Goal: Obtain resource: Download file/media

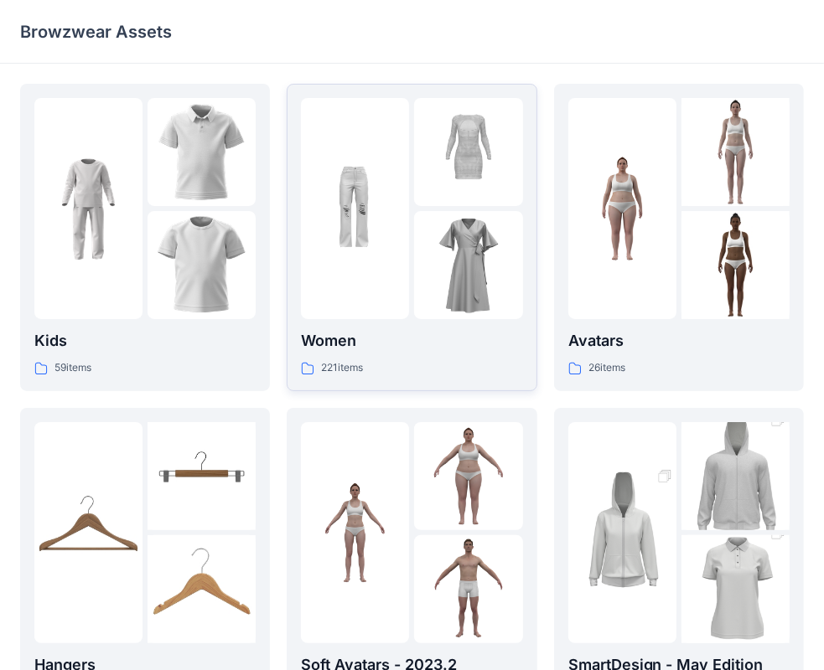
click at [474, 372] on div "221 items" at bounding box center [411, 368] width 221 height 18
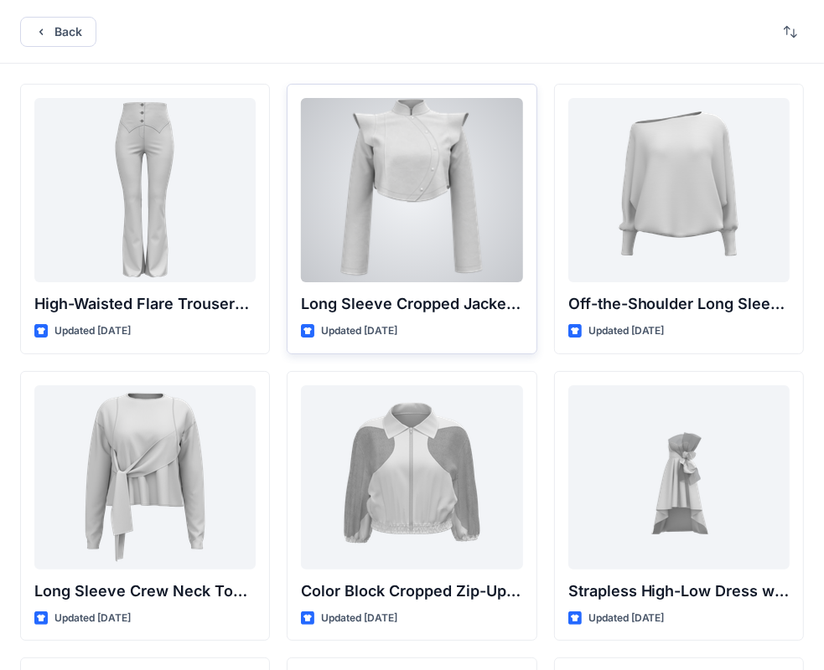
click at [420, 168] on div at bounding box center [411, 190] width 221 height 184
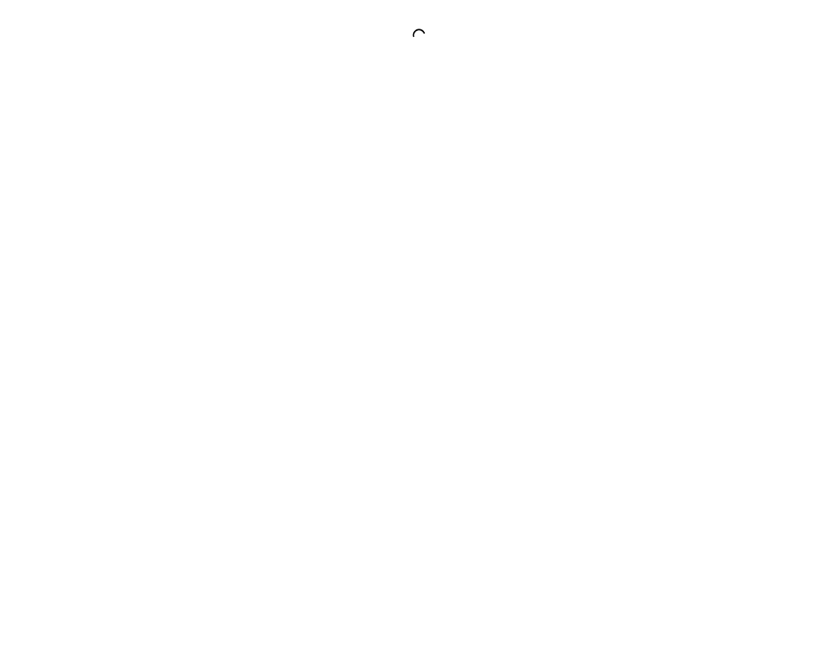
click at [420, 168] on div at bounding box center [419, 335] width 838 height 670
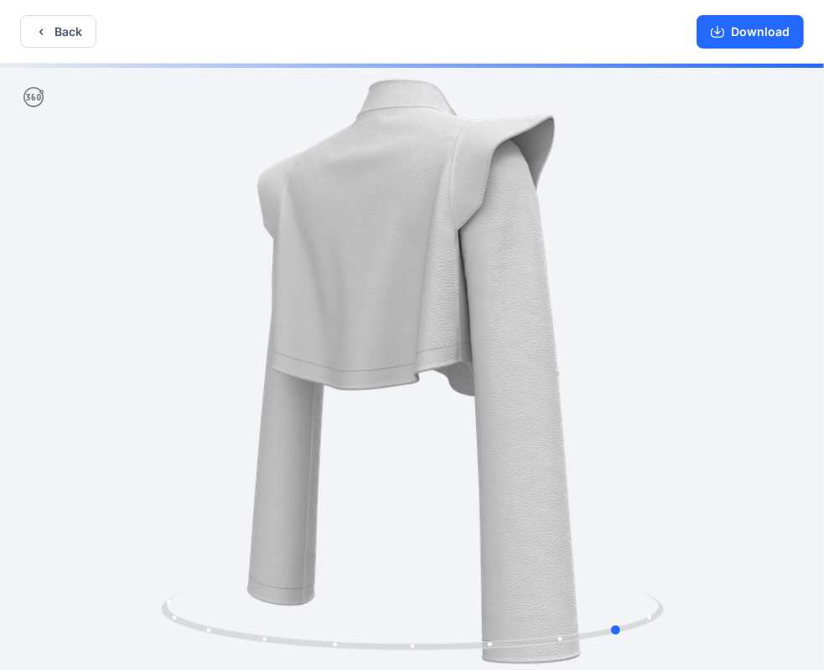
drag, startPoint x: 503, startPoint y: 373, endPoint x: 211, endPoint y: 369, distance: 291.6
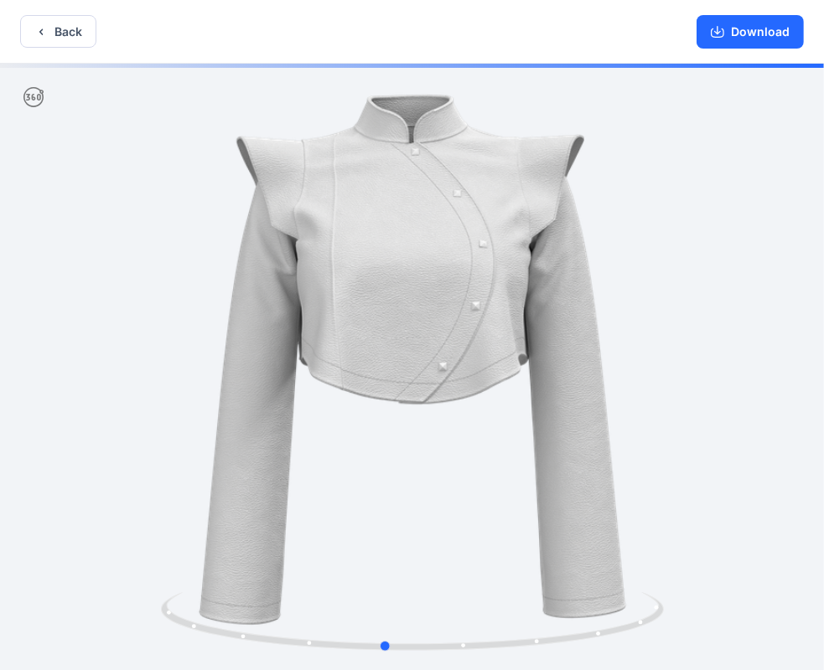
drag, startPoint x: 369, startPoint y: 385, endPoint x: 632, endPoint y: 410, distance: 265.1
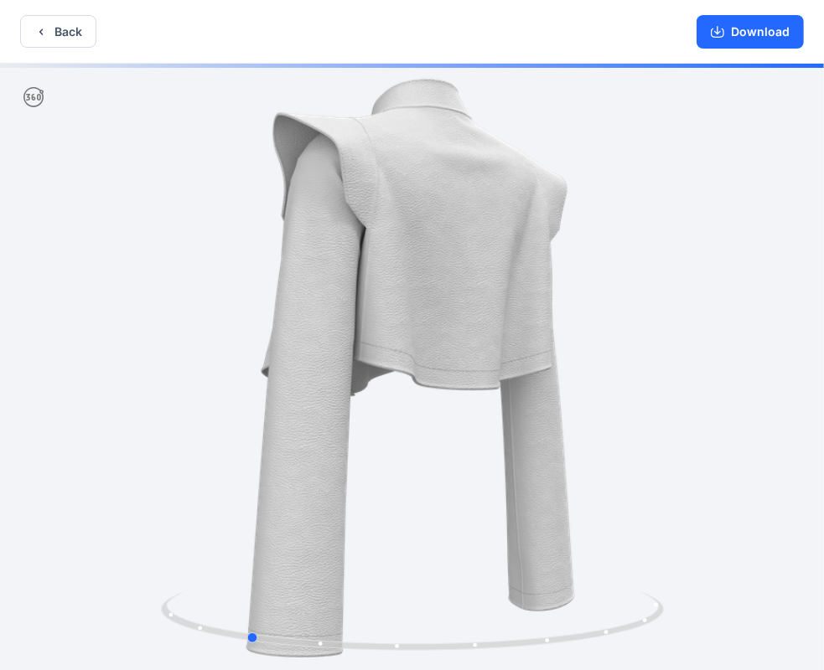
drag, startPoint x: 533, startPoint y: 315, endPoint x: 375, endPoint y: 320, distance: 157.6
click at [375, 320] on div at bounding box center [412, 369] width 824 height 610
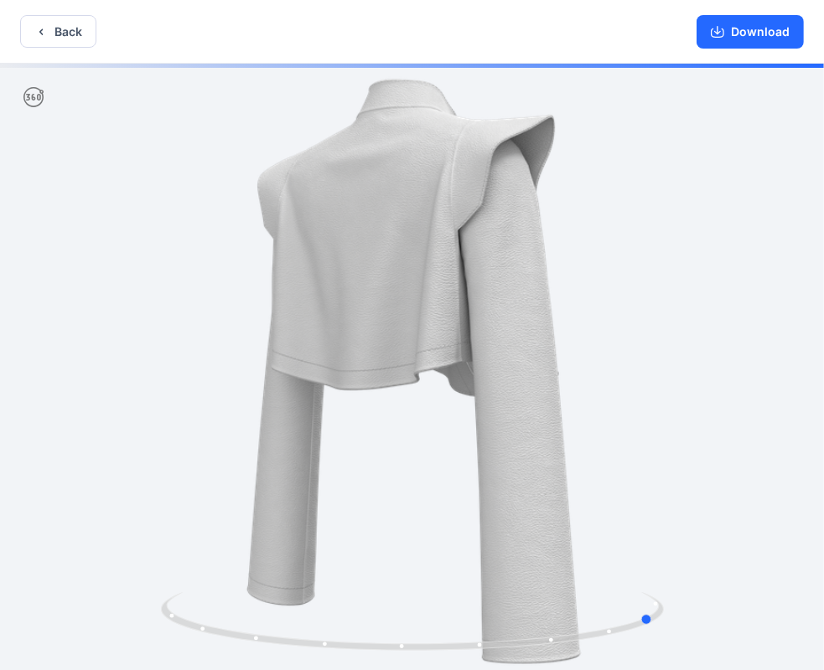
drag, startPoint x: 376, startPoint y: 318, endPoint x: 297, endPoint y: 318, distance: 78.7
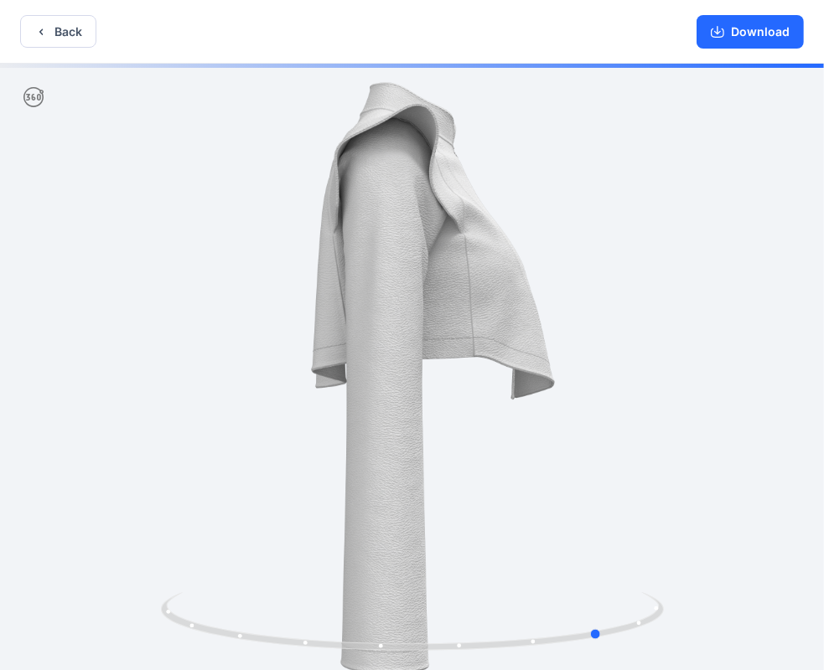
scroll to position [3, 0]
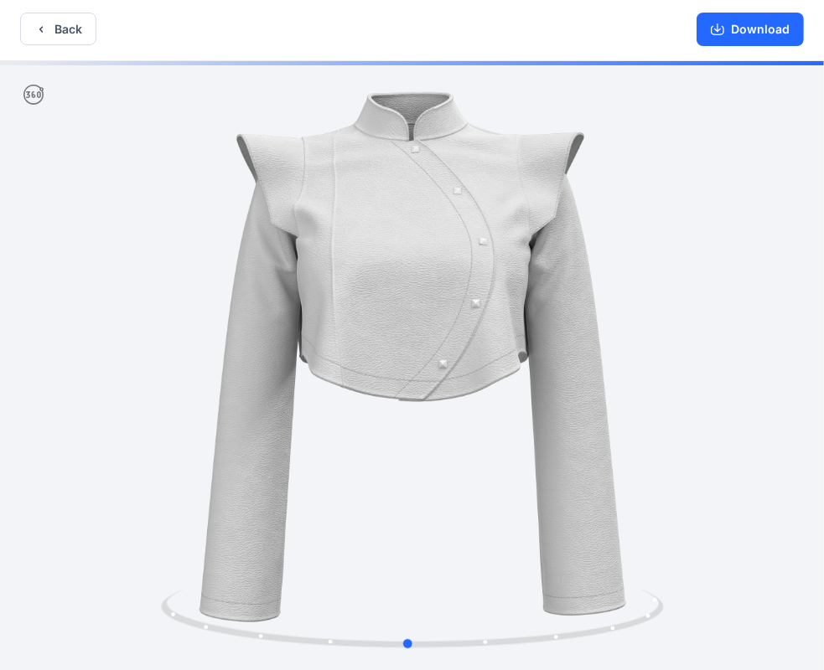
drag, startPoint x: 441, startPoint y: 351, endPoint x: 198, endPoint y: 349, distance: 243.0
click at [738, 28] on button "Download" at bounding box center [749, 30] width 107 height 34
click at [75, 33] on button "Back" at bounding box center [58, 29] width 76 height 33
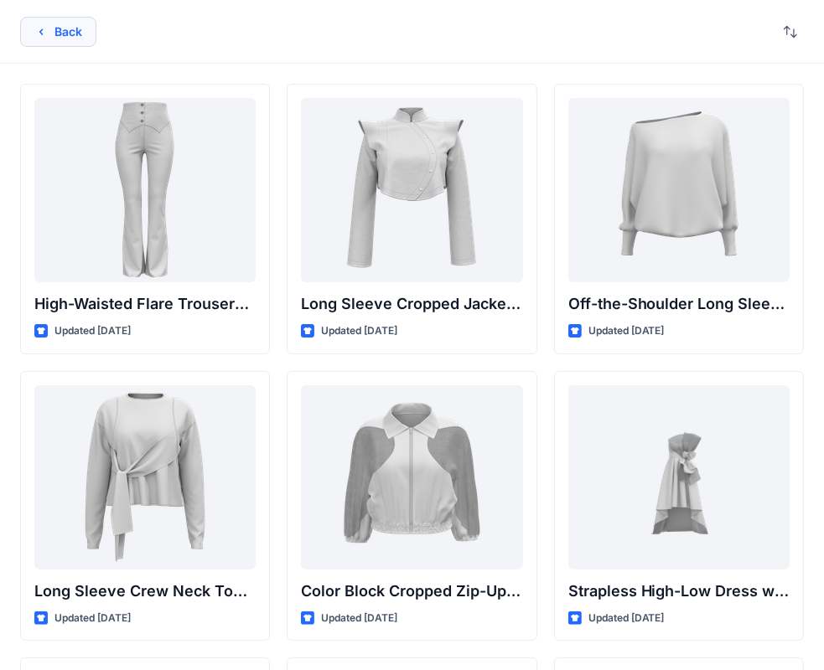
click at [87, 32] on button "Back" at bounding box center [58, 32] width 76 height 30
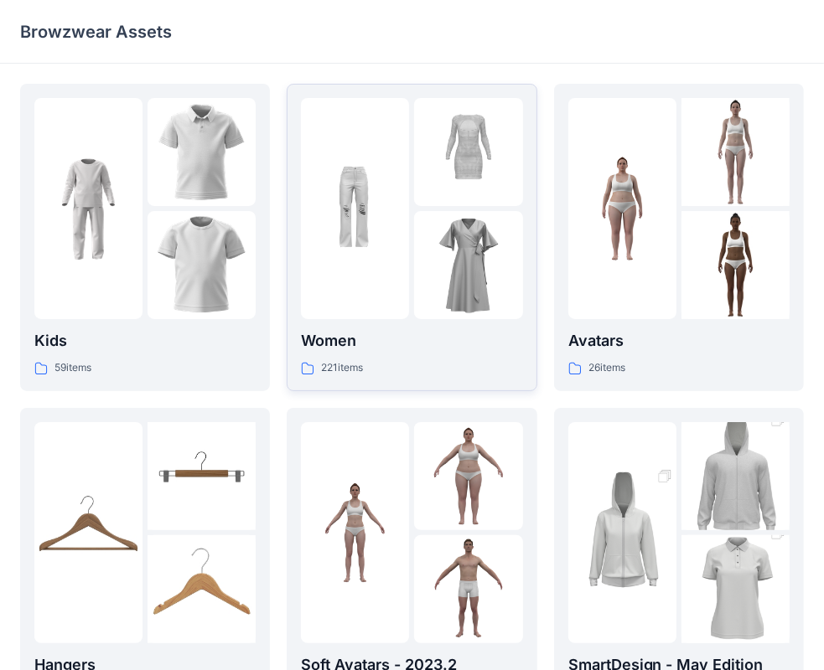
click at [456, 346] on p "Women" at bounding box center [411, 340] width 221 height 23
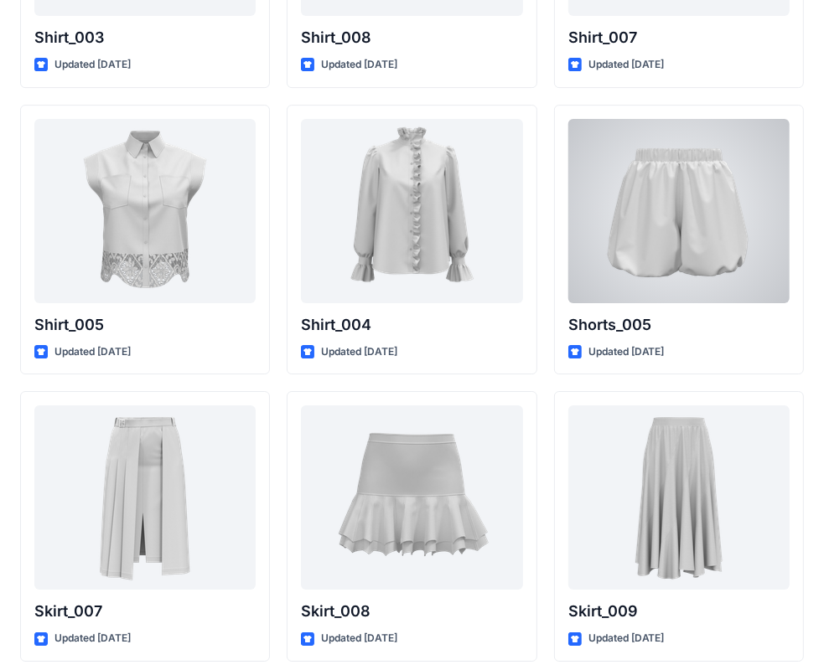
scroll to position [7644, 0]
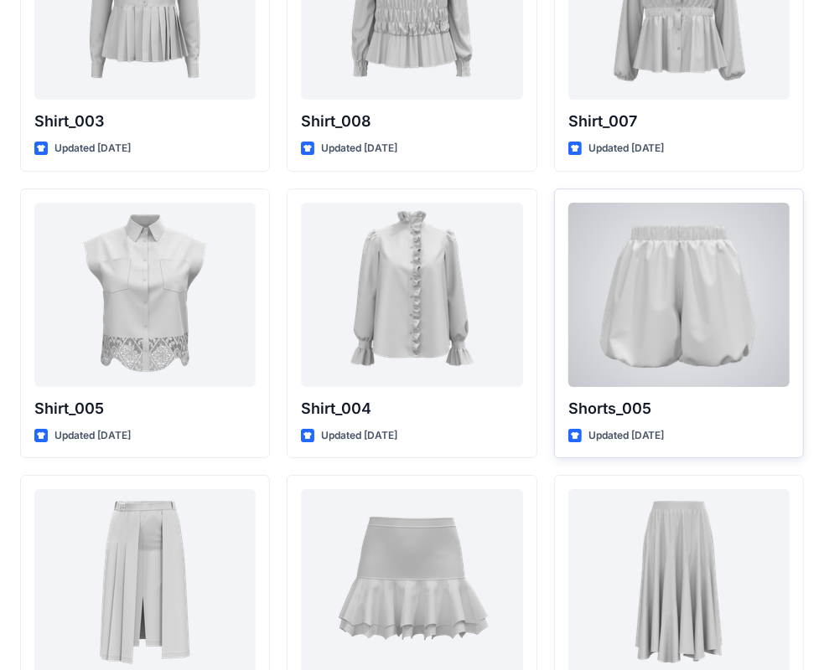
click at [728, 410] on p "Shorts_005" at bounding box center [678, 408] width 221 height 23
click at [666, 409] on p "Shorts_005" at bounding box center [678, 408] width 221 height 23
click at [704, 285] on div at bounding box center [678, 295] width 221 height 184
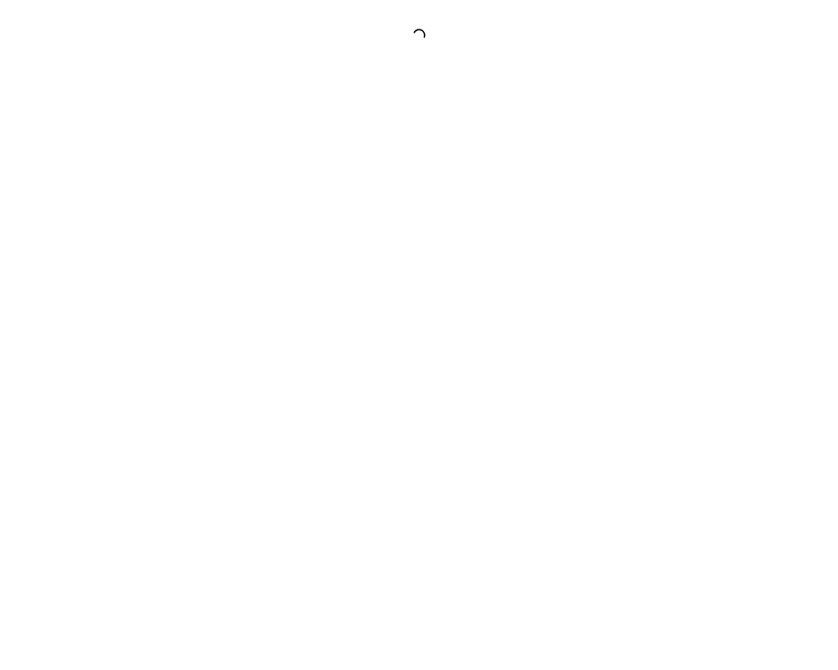
click at [704, 285] on div at bounding box center [419, 335] width 838 height 670
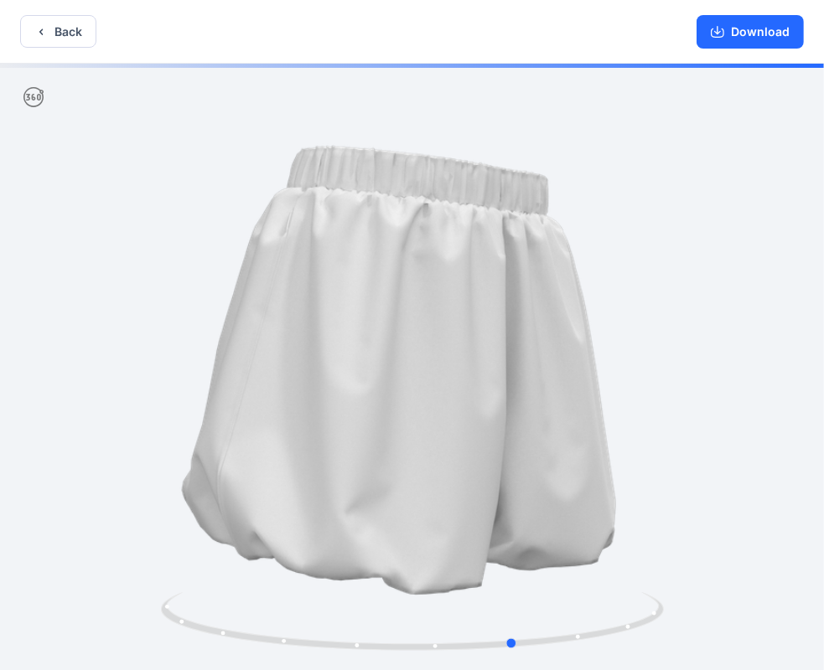
drag, startPoint x: 614, startPoint y: 349, endPoint x: 214, endPoint y: 335, distance: 399.8
click at [214, 335] on div at bounding box center [412, 369] width 824 height 610
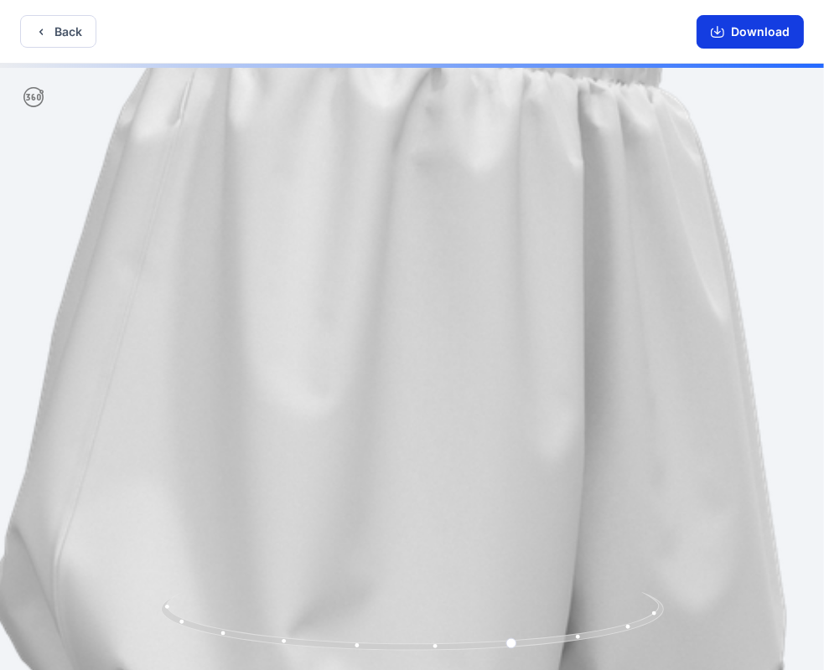
click at [767, 27] on button "Download" at bounding box center [749, 32] width 107 height 34
click at [738, 27] on button "Download" at bounding box center [749, 32] width 107 height 34
click at [746, 31] on button "Download" at bounding box center [749, 32] width 107 height 34
click at [59, 29] on button "Back" at bounding box center [58, 31] width 76 height 33
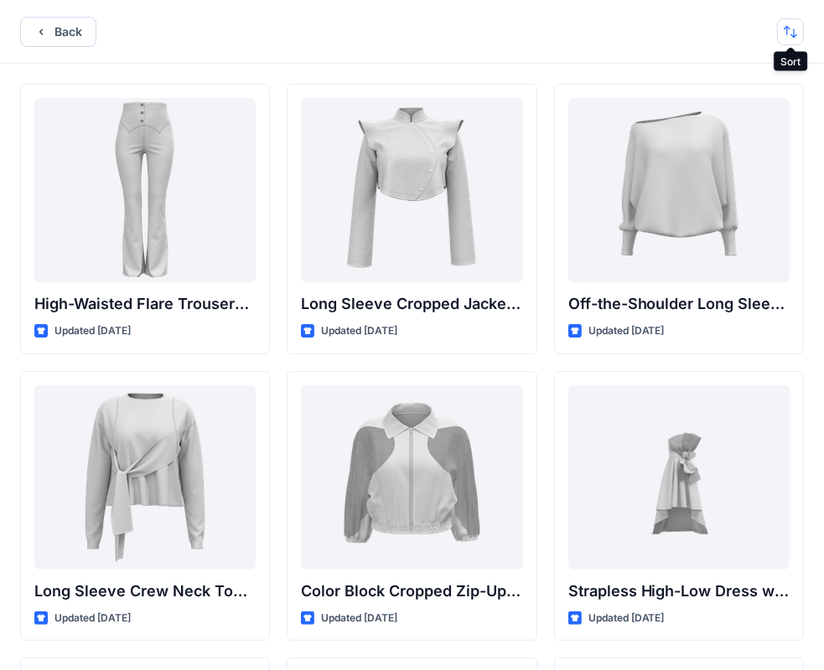
click at [787, 34] on button "button" at bounding box center [790, 31] width 27 height 27
click at [719, 116] on p "A to Z" at bounding box center [734, 112] width 106 height 18
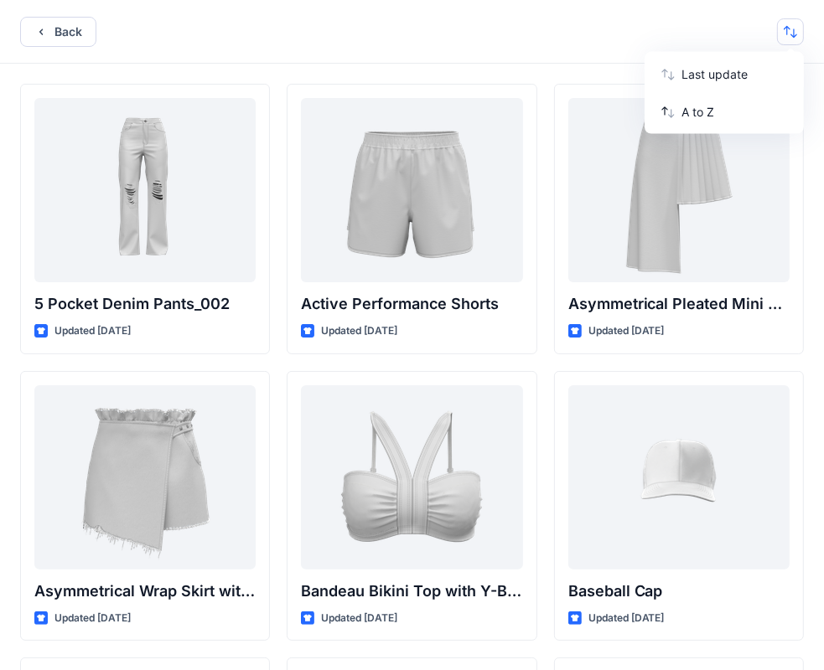
click at [574, 65] on div "5 Pocket Denim Pants_002 Updated [DATE] Asymmetrical Wrap Skirt with Ruffle Wai…" at bounding box center [412, 679] width 824 height 1231
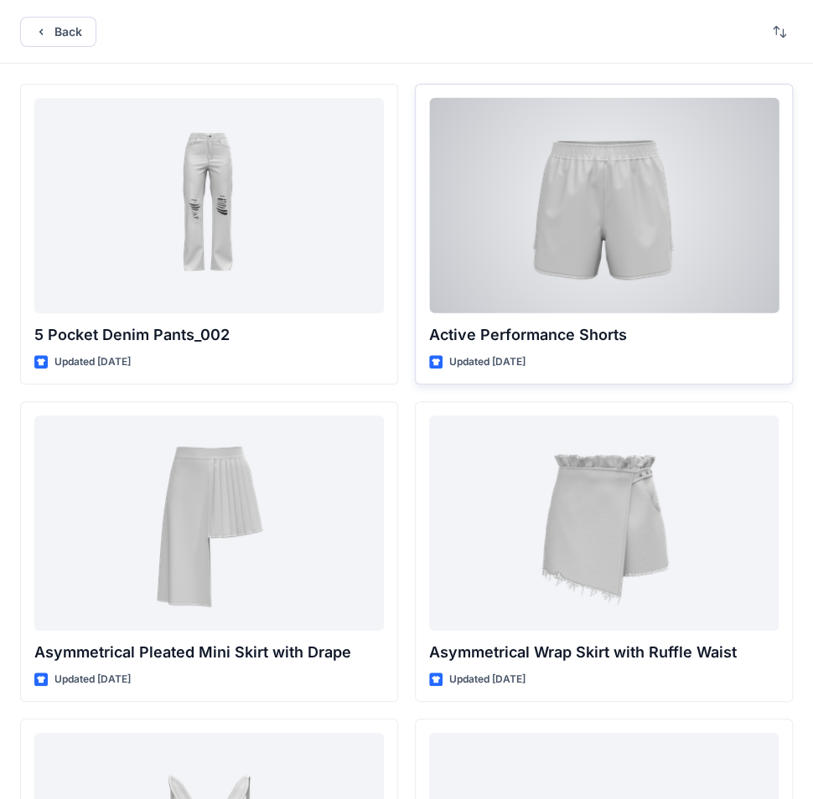
click at [679, 316] on div "Active Performance Shorts Updated [DATE]" at bounding box center [604, 234] width 378 height 301
click at [674, 342] on p "Active Performance Shorts" at bounding box center [603, 334] width 349 height 23
click at [627, 185] on div at bounding box center [603, 205] width 349 height 215
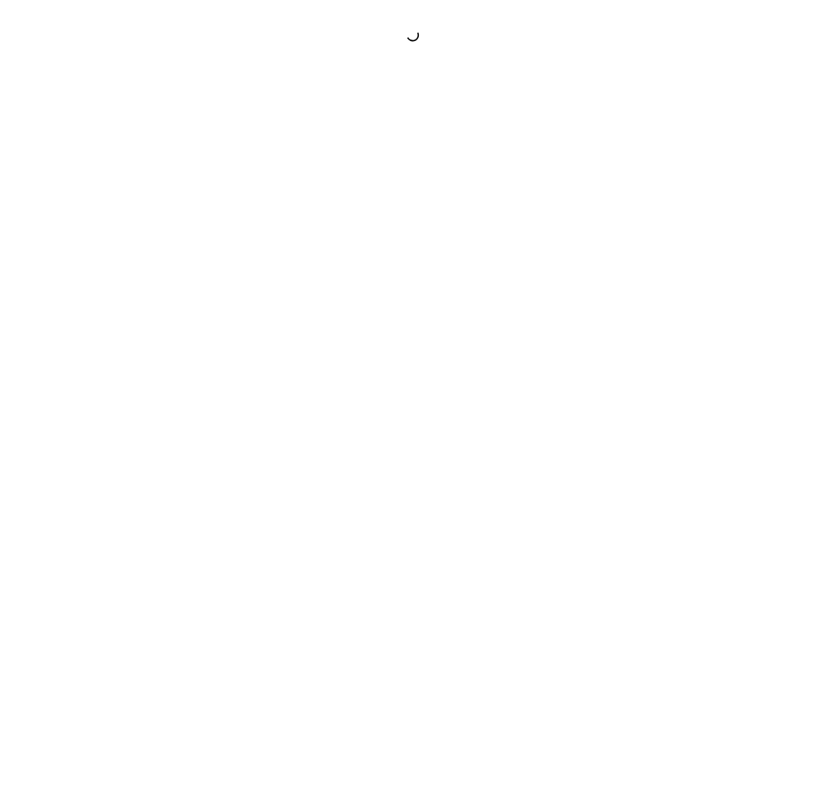
click at [627, 185] on div at bounding box center [413, 399] width 826 height 799
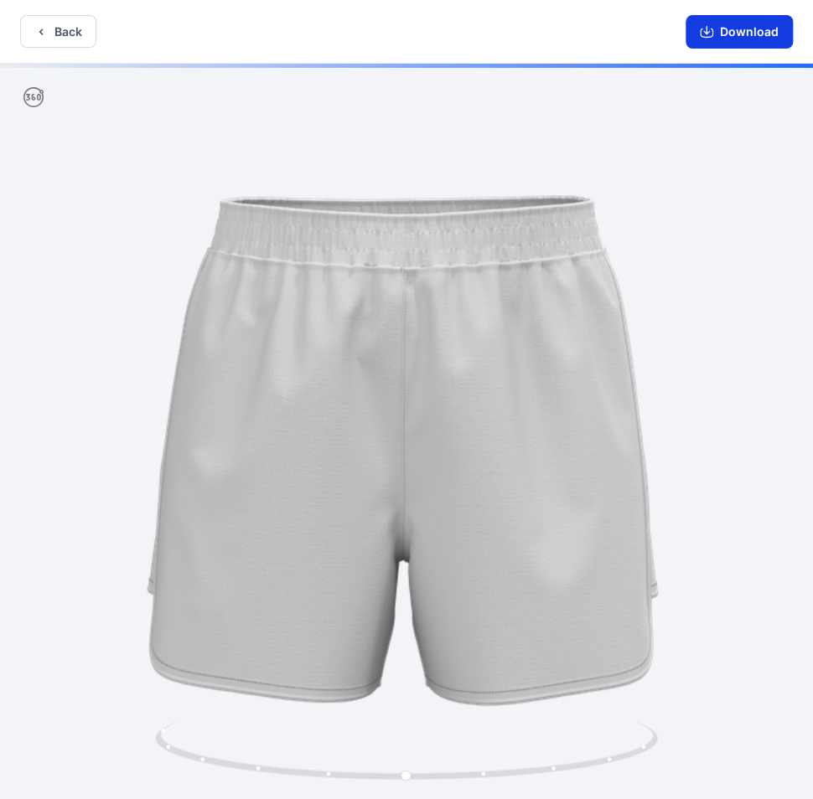
click at [731, 26] on button "Download" at bounding box center [738, 32] width 107 height 34
click at [733, 40] on button "Download" at bounding box center [738, 32] width 107 height 34
click at [731, 26] on button "Download" at bounding box center [738, 32] width 107 height 34
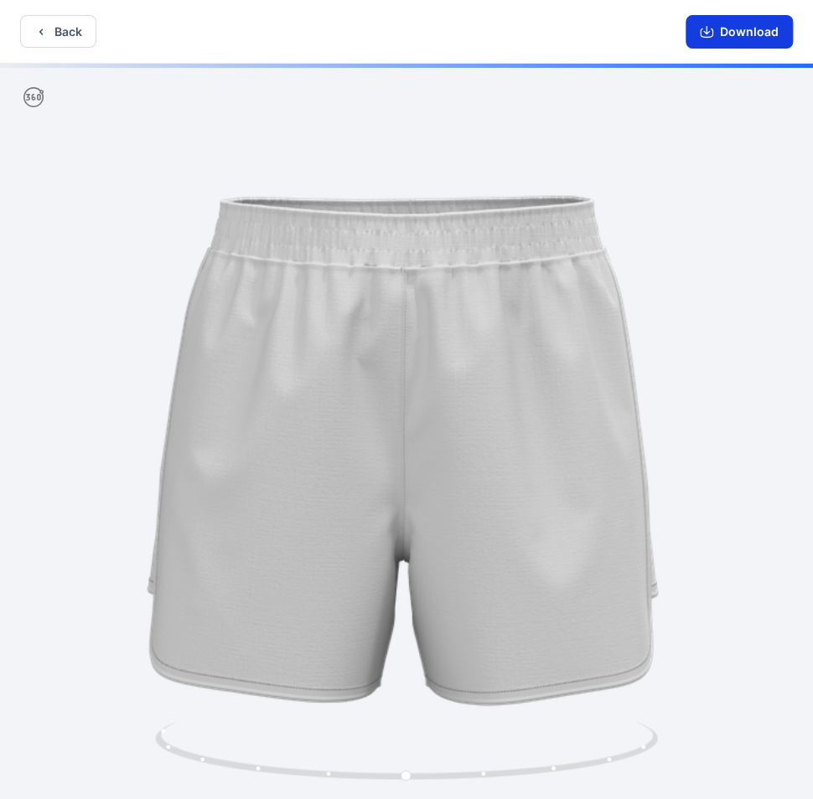
click at [731, 26] on button "Download" at bounding box center [738, 32] width 107 height 34
click at [82, 29] on button "Back" at bounding box center [58, 31] width 76 height 33
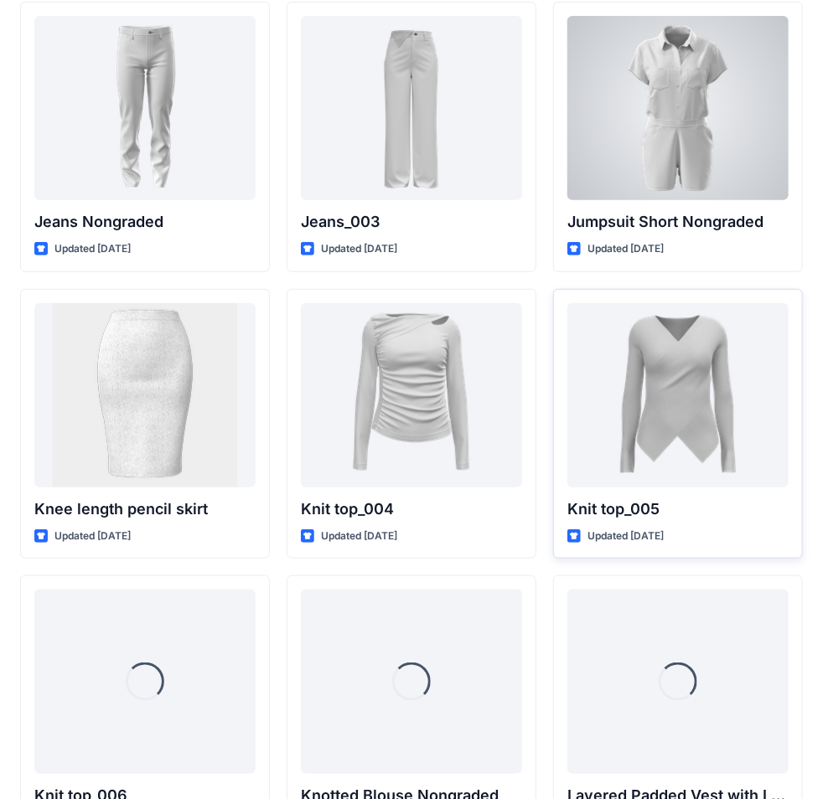
scroll to position [6228, 0]
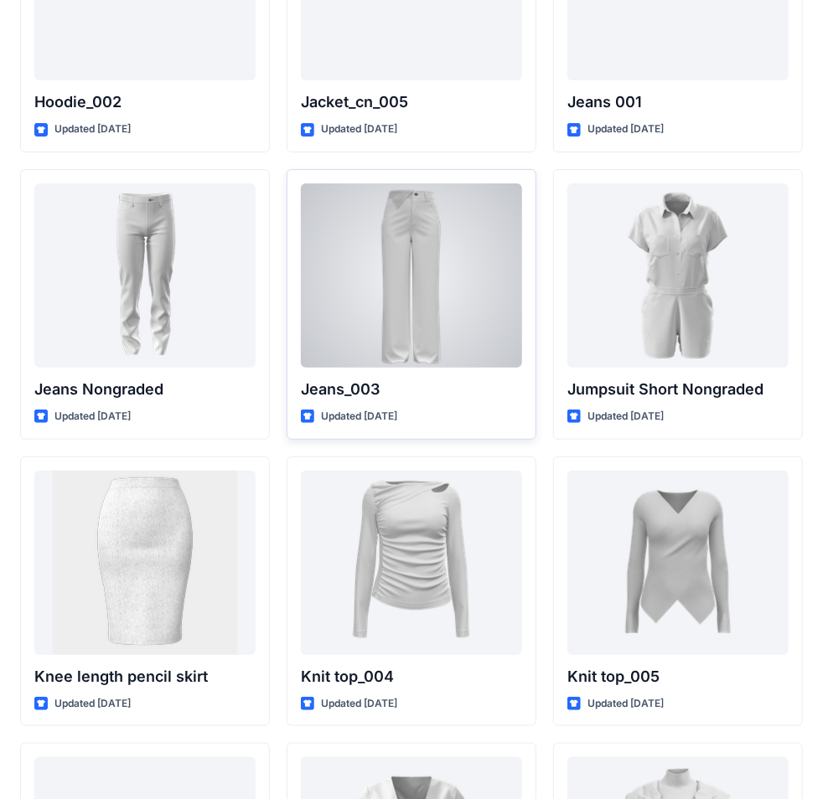
click at [418, 382] on p "Jeans_003" at bounding box center [411, 389] width 221 height 23
click at [410, 268] on div at bounding box center [411, 275] width 221 height 184
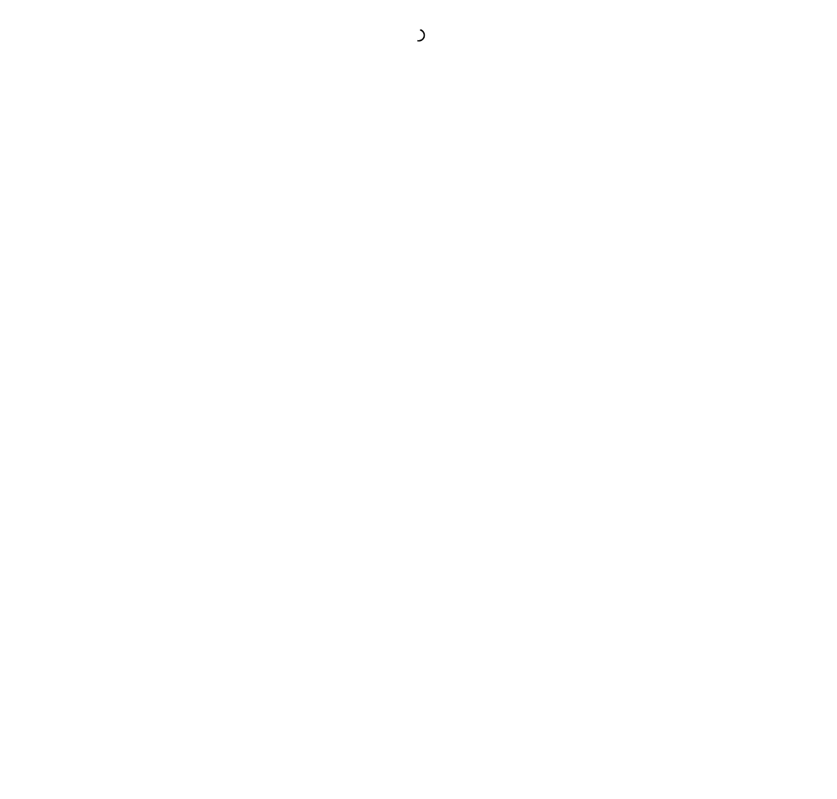
click at [410, 268] on div at bounding box center [418, 399] width 837 height 799
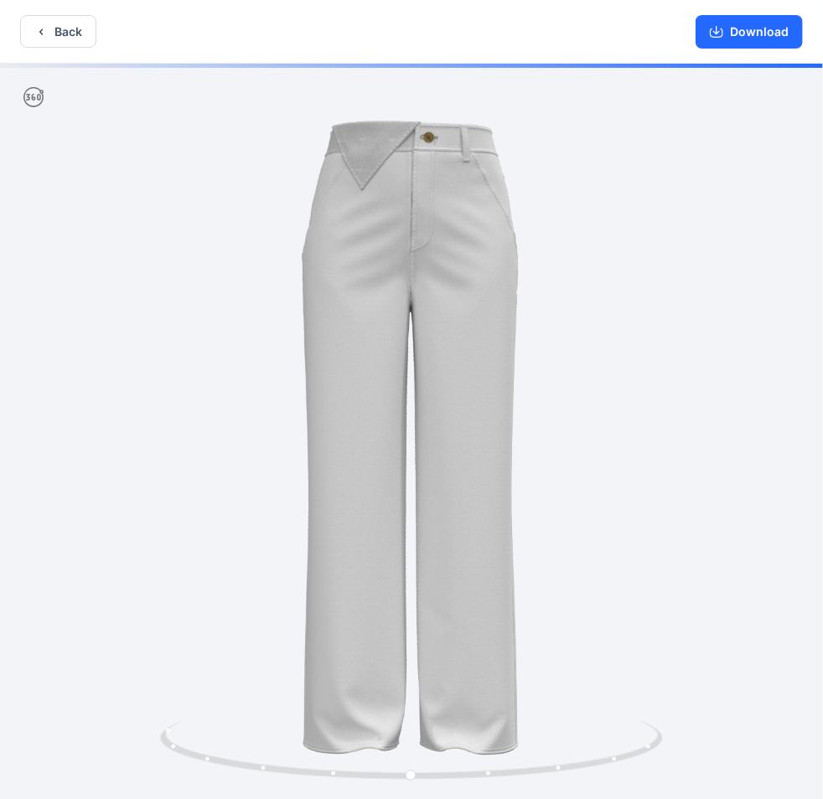
scroll to position [3, 0]
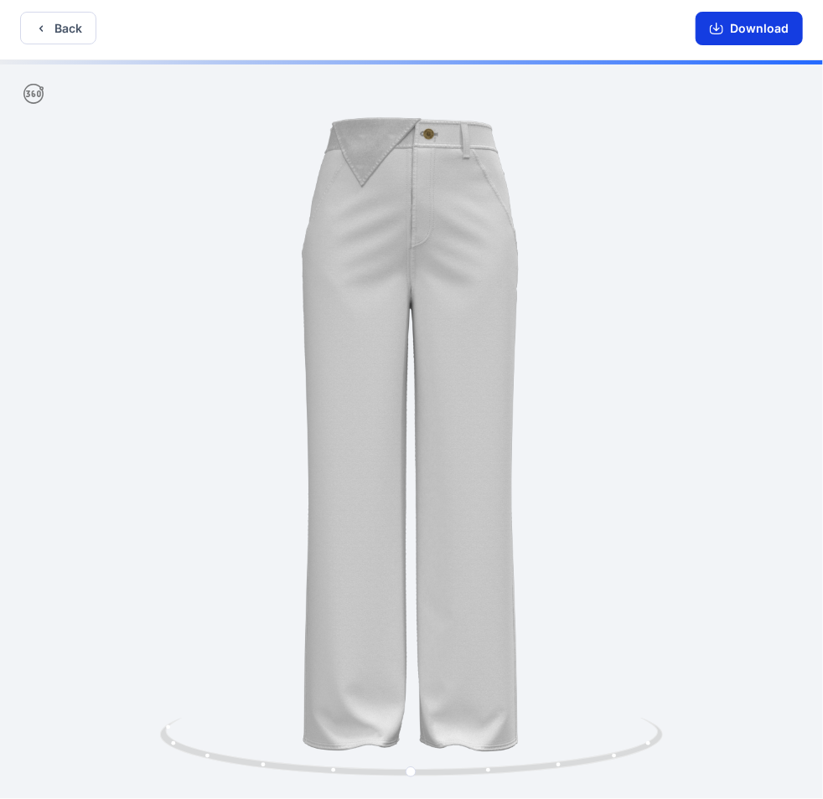
click at [747, 25] on button "Download" at bounding box center [748, 29] width 107 height 34
click at [74, 26] on button "Back" at bounding box center [58, 28] width 76 height 33
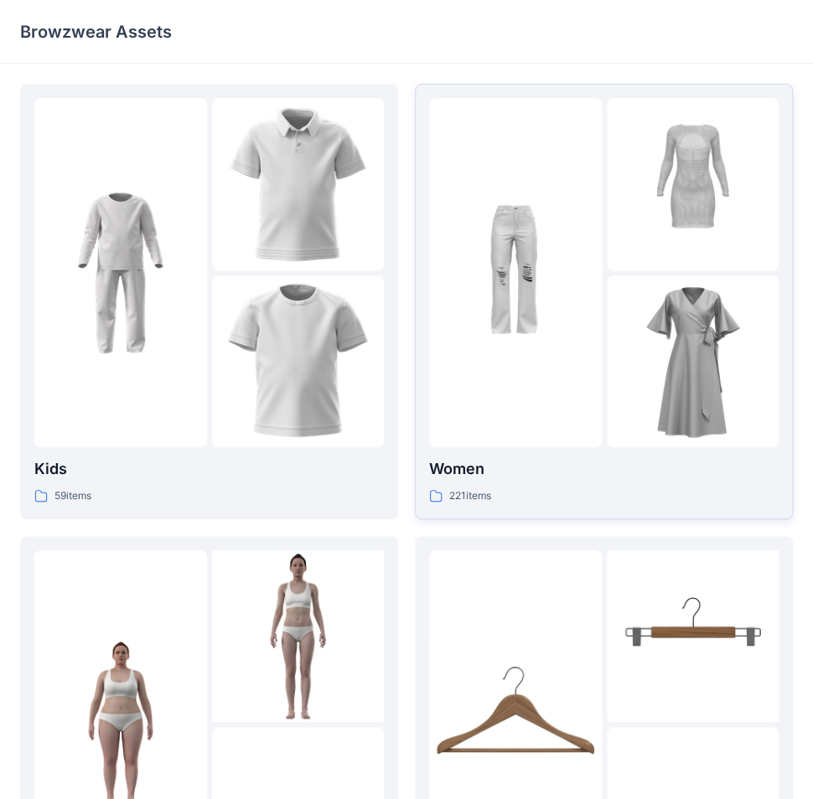
click at [518, 471] on p "Women" at bounding box center [603, 468] width 349 height 23
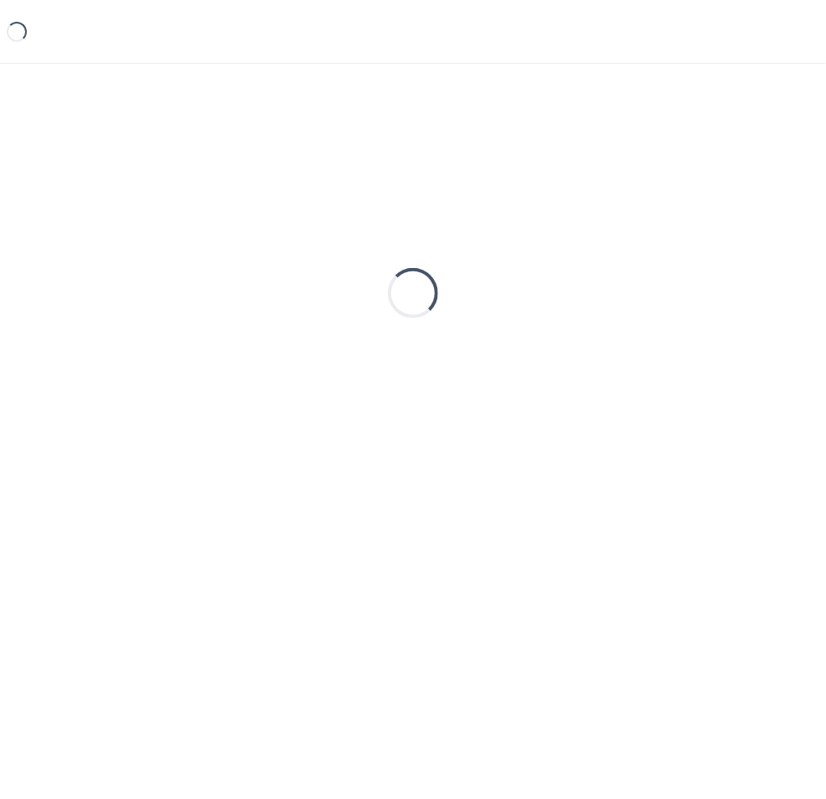
click at [518, 471] on div "Loading..." at bounding box center [413, 293] width 786 height 419
